Goal: Task Accomplishment & Management: Complete application form

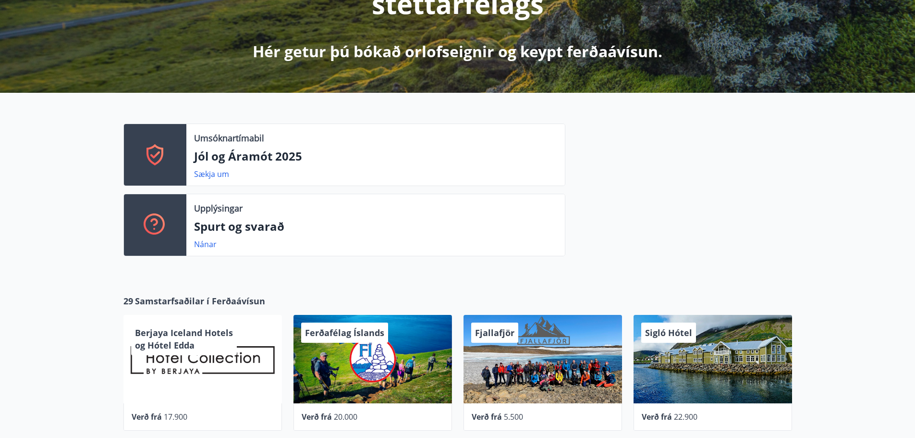
scroll to position [192, 0]
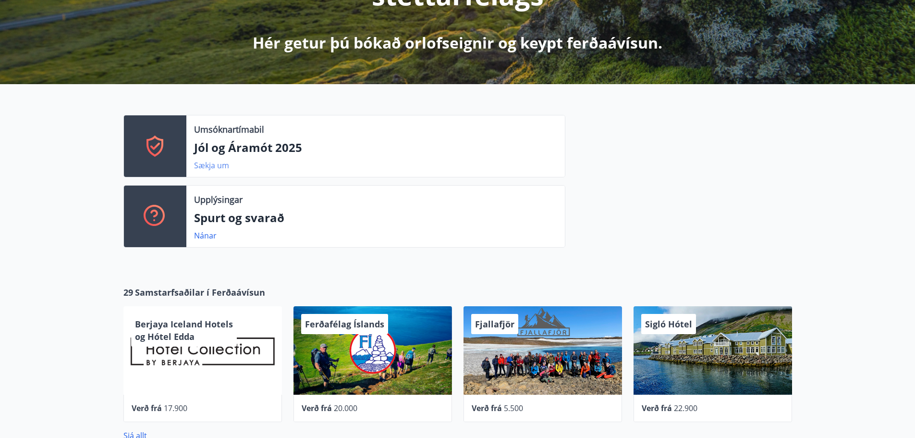
click at [200, 163] on link "Sækja um" at bounding box center [211, 165] width 35 height 11
